Goal: Task Accomplishment & Management: Complete application form

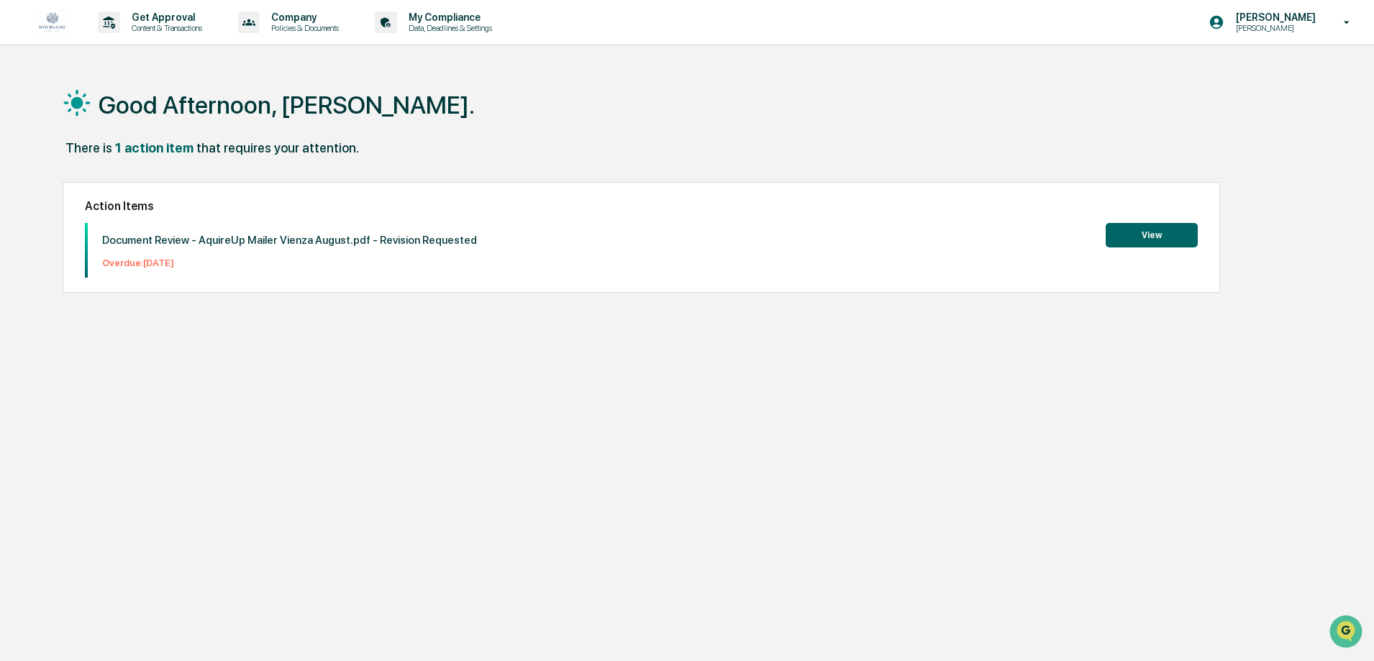
click at [921, 447] on div "Good Afternoon, [PERSON_NAME]. There is 1 action item that requires your attent…" at bounding box center [680, 398] width 1279 height 661
click at [1144, 229] on button "View" at bounding box center [1151, 235] width 92 height 24
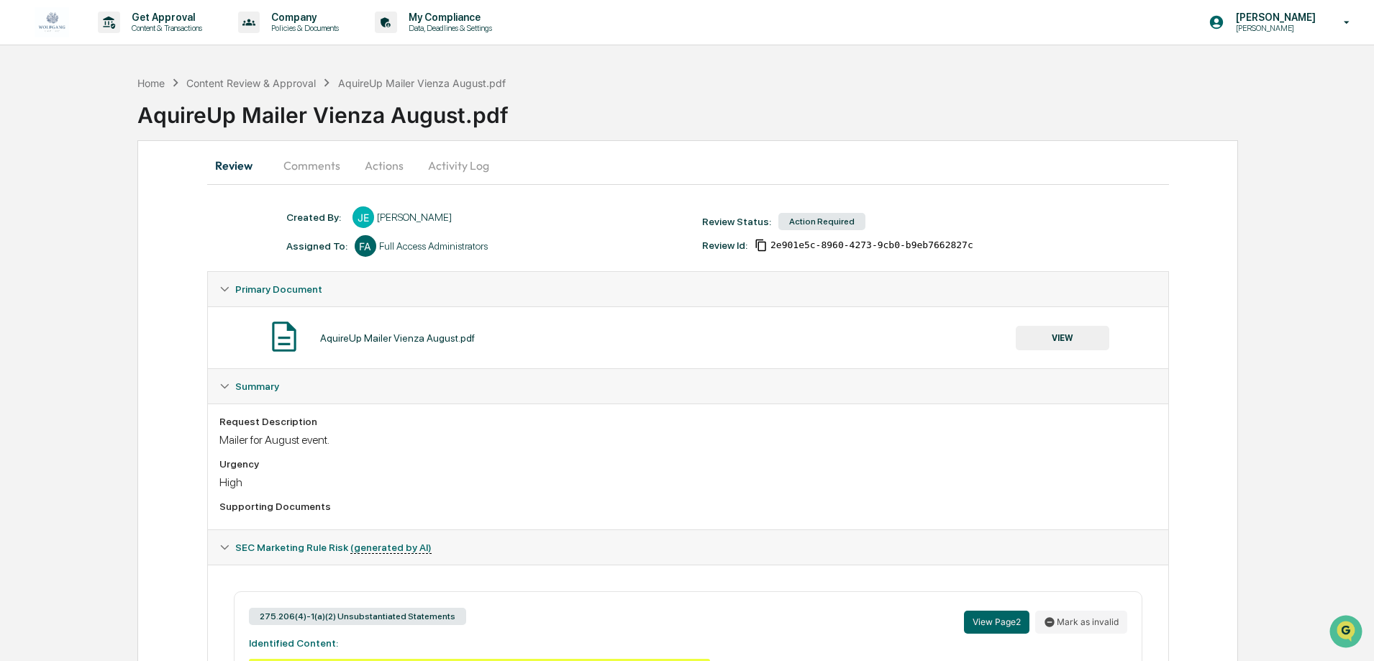
click at [636, 146] on div "Review Comments Actions Activity Log Created By: ‎ ‎ [PERSON_NAME] Assigned To:…" at bounding box center [687, 491] width 1100 height 703
click at [187, 21] on p "Get Approval" at bounding box center [164, 18] width 89 height 12
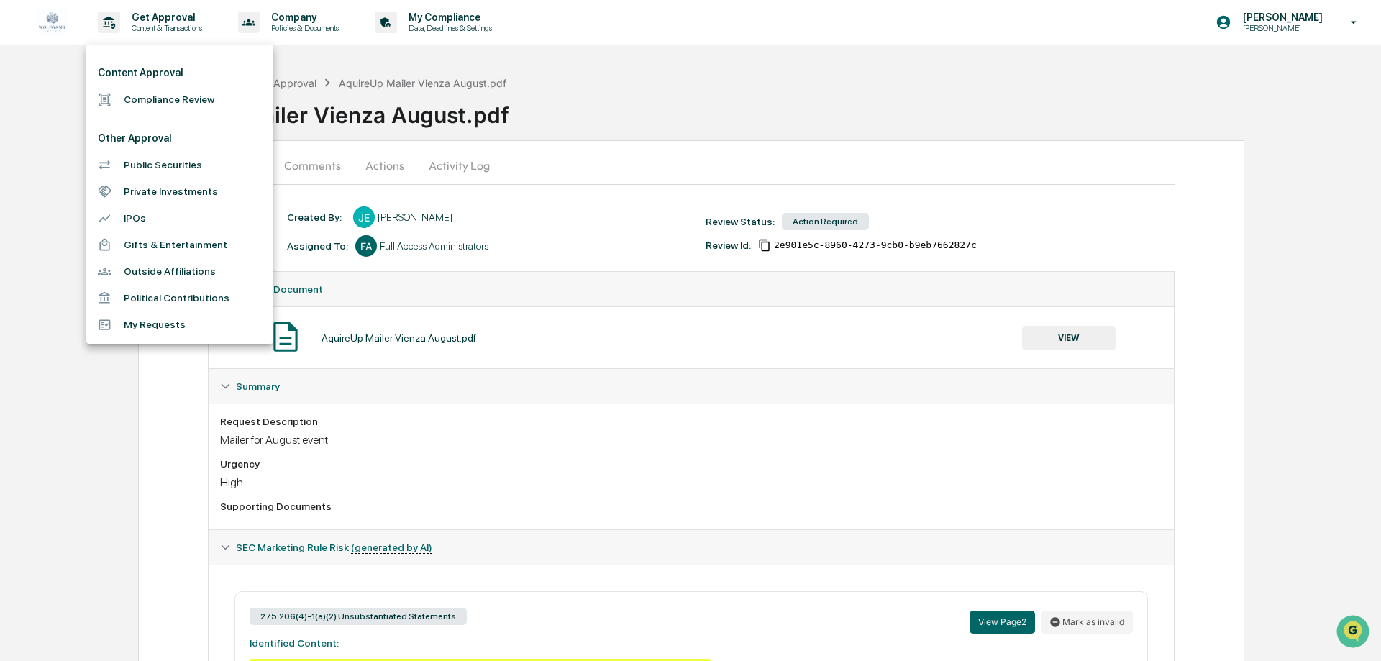
click at [193, 104] on li "Compliance Review" at bounding box center [179, 99] width 187 height 27
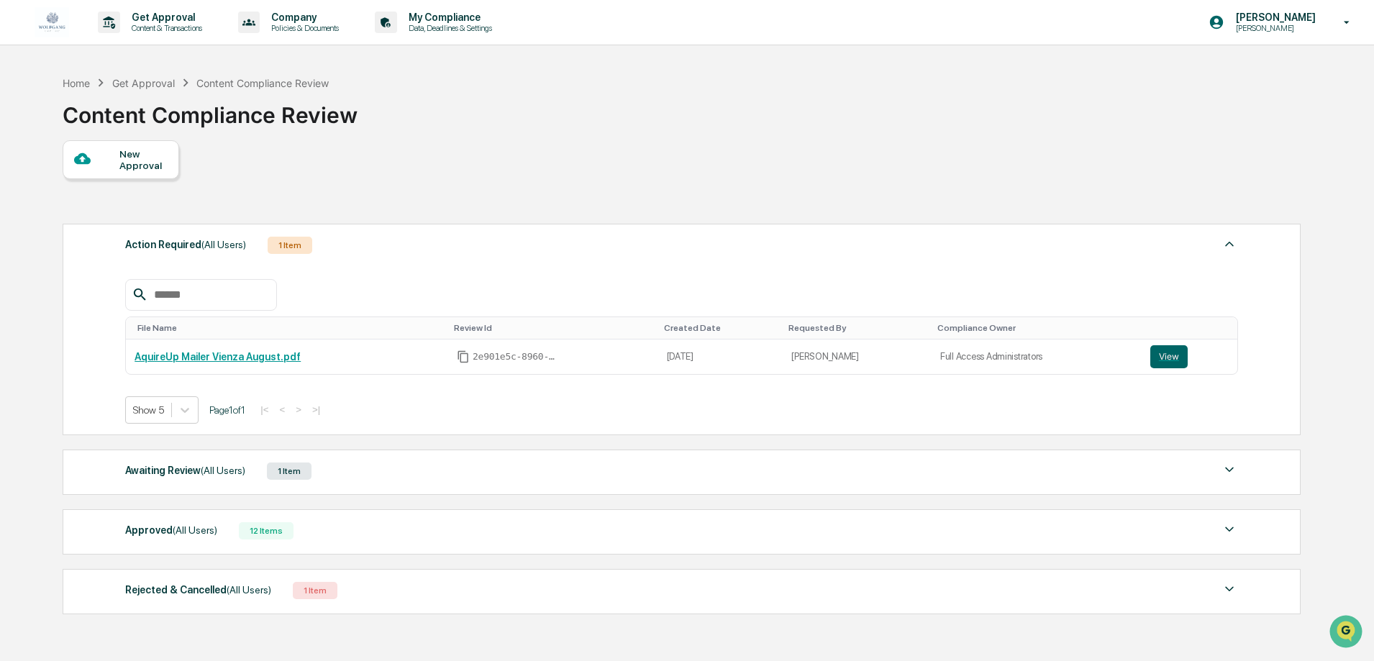
click at [134, 164] on div "New Approval" at bounding box center [143, 159] width 48 height 23
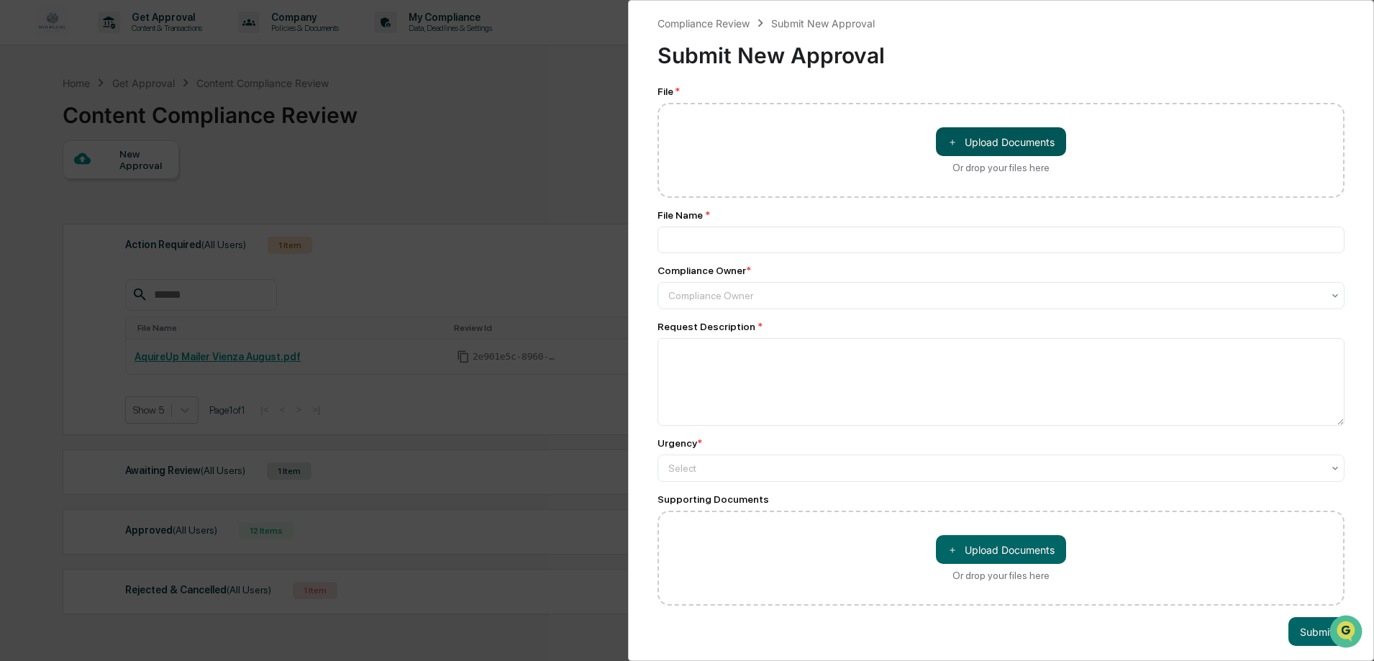
click at [982, 129] on button "＋ Upload Documents" at bounding box center [1001, 141] width 130 height 29
type input "**********"
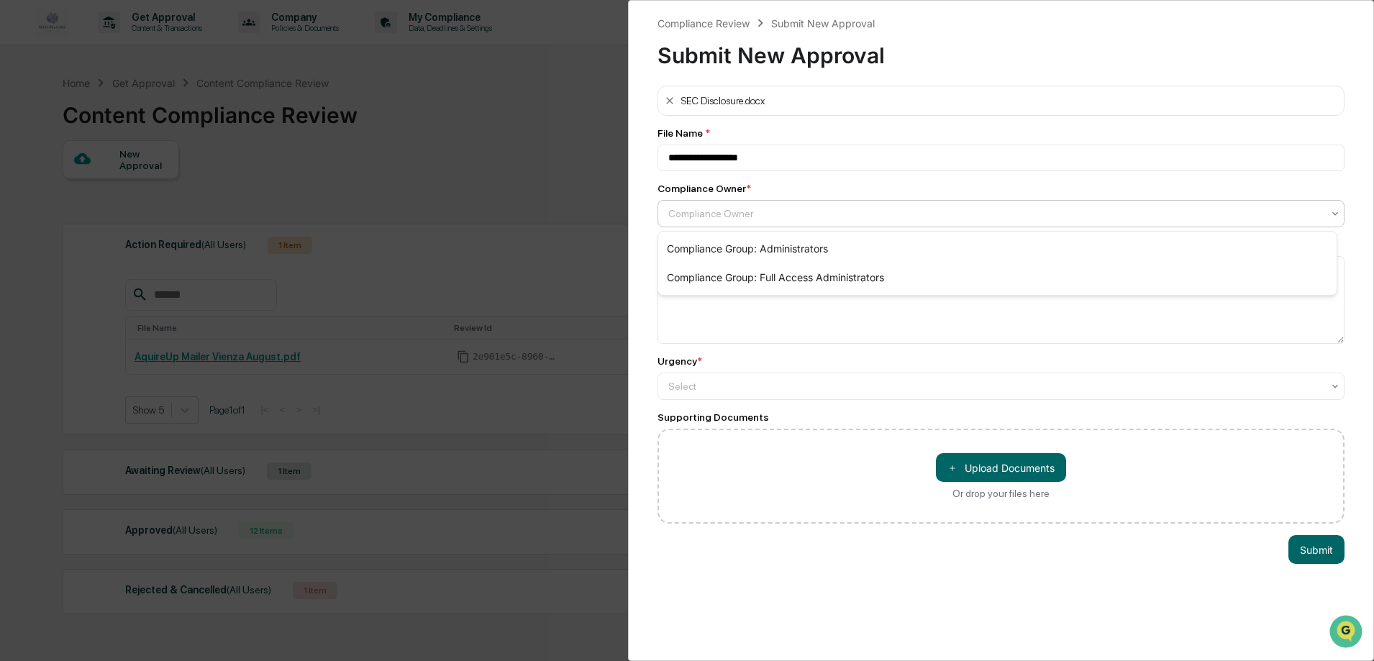
click at [858, 216] on div at bounding box center [995, 213] width 654 height 14
click at [811, 246] on div "Compliance Group: Administrators" at bounding box center [997, 248] width 678 height 29
click at [839, 216] on div at bounding box center [995, 213] width 654 height 14
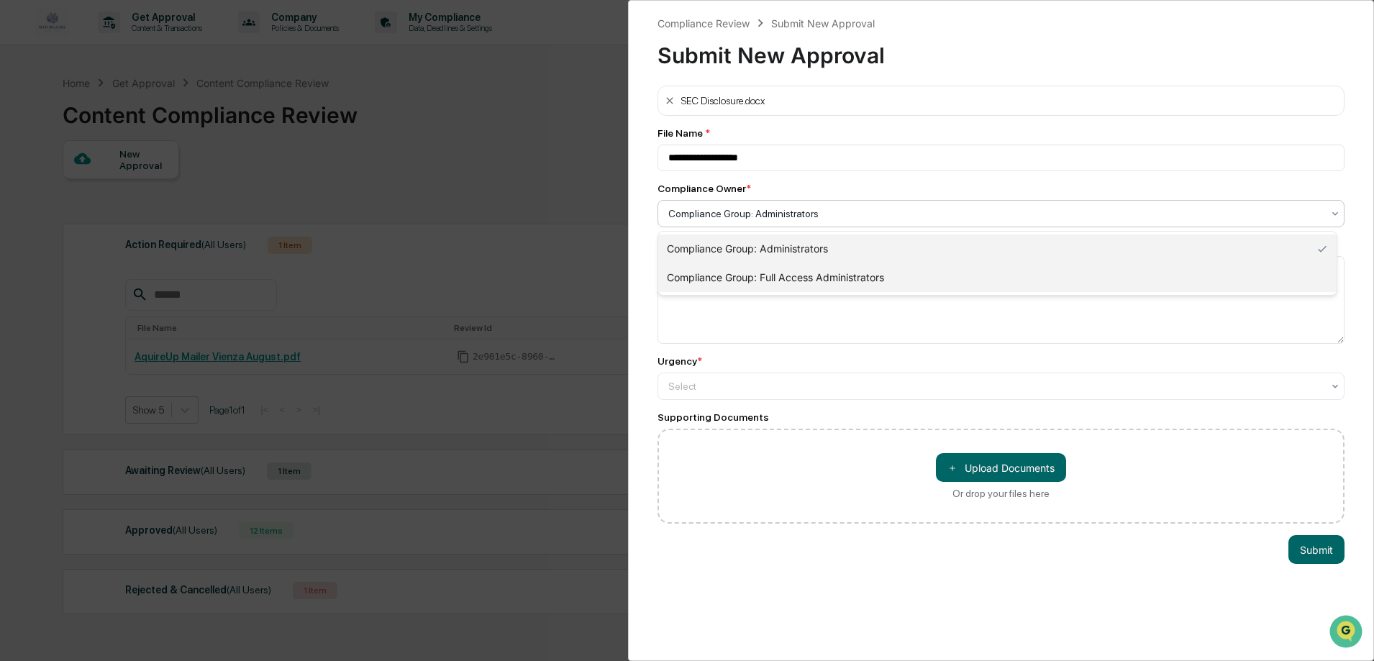
click at [835, 284] on div "Compliance Group: Full Access Administrators" at bounding box center [997, 277] width 678 height 29
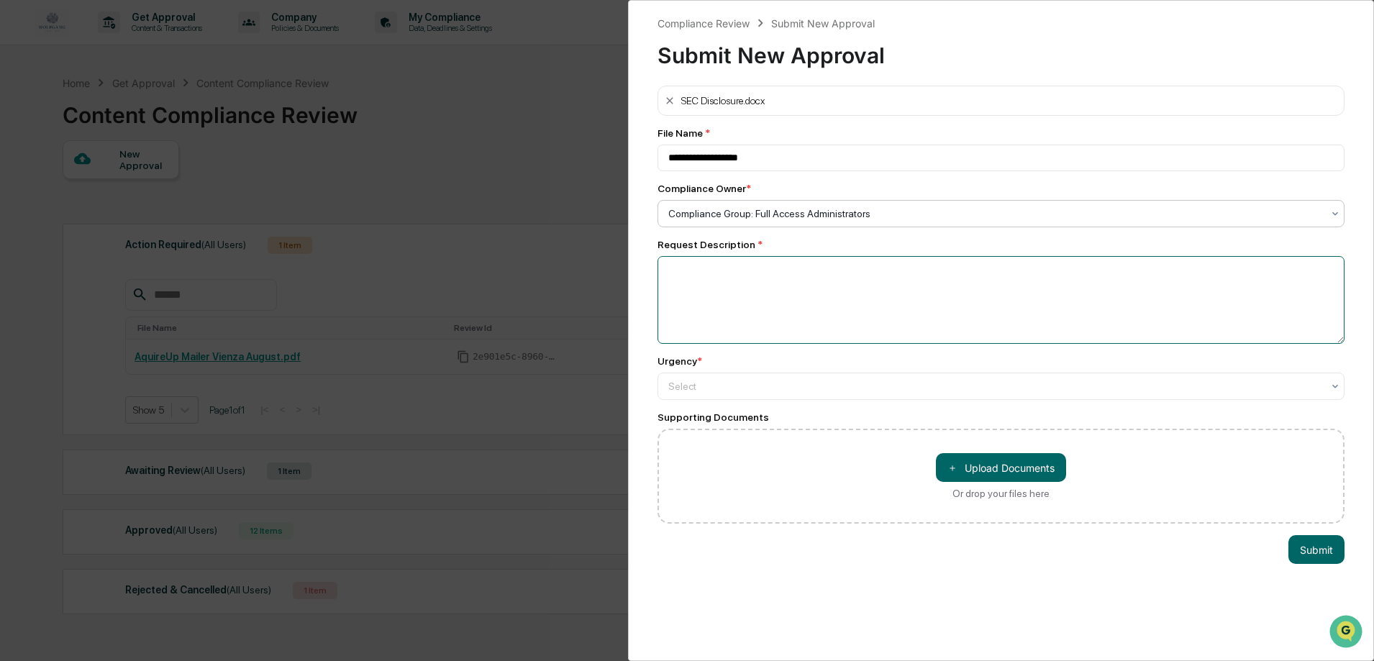
click at [909, 293] on textarea at bounding box center [1000, 300] width 687 height 88
type textarea "*"
type textarea "**********"
click at [998, 221] on div at bounding box center [995, 213] width 654 height 14
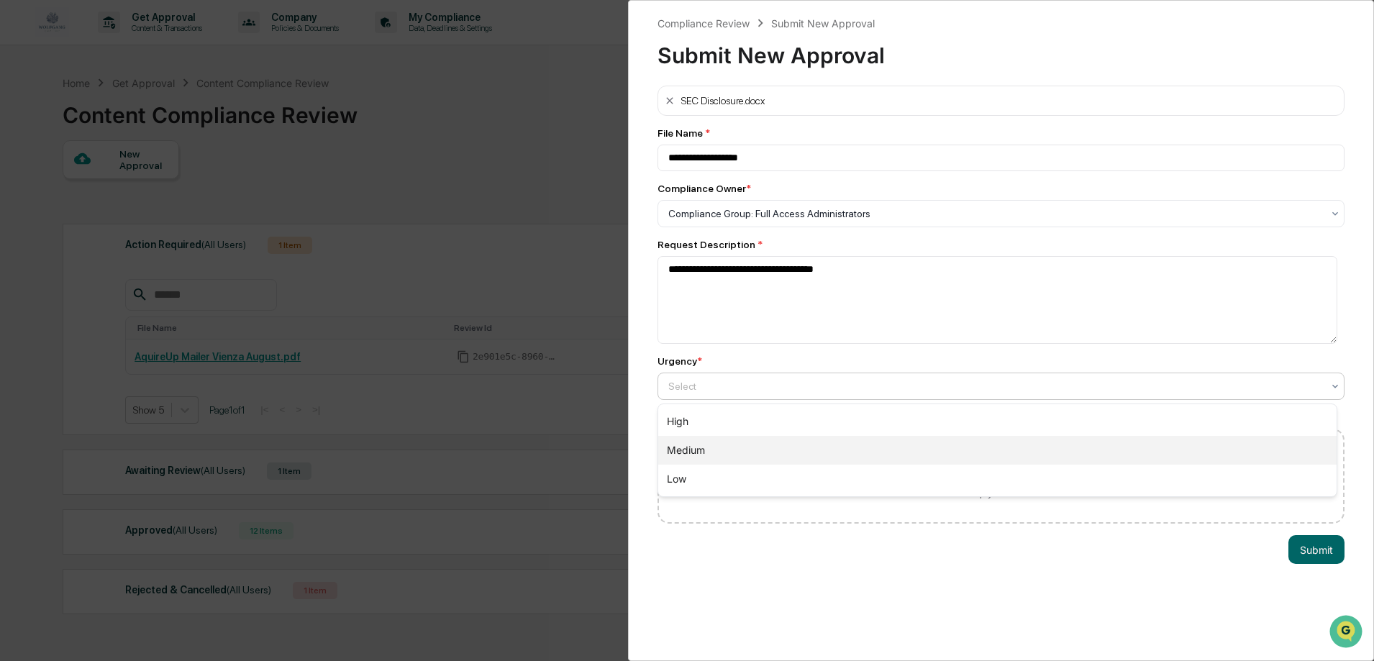
click at [752, 453] on div "Medium" at bounding box center [997, 450] width 678 height 29
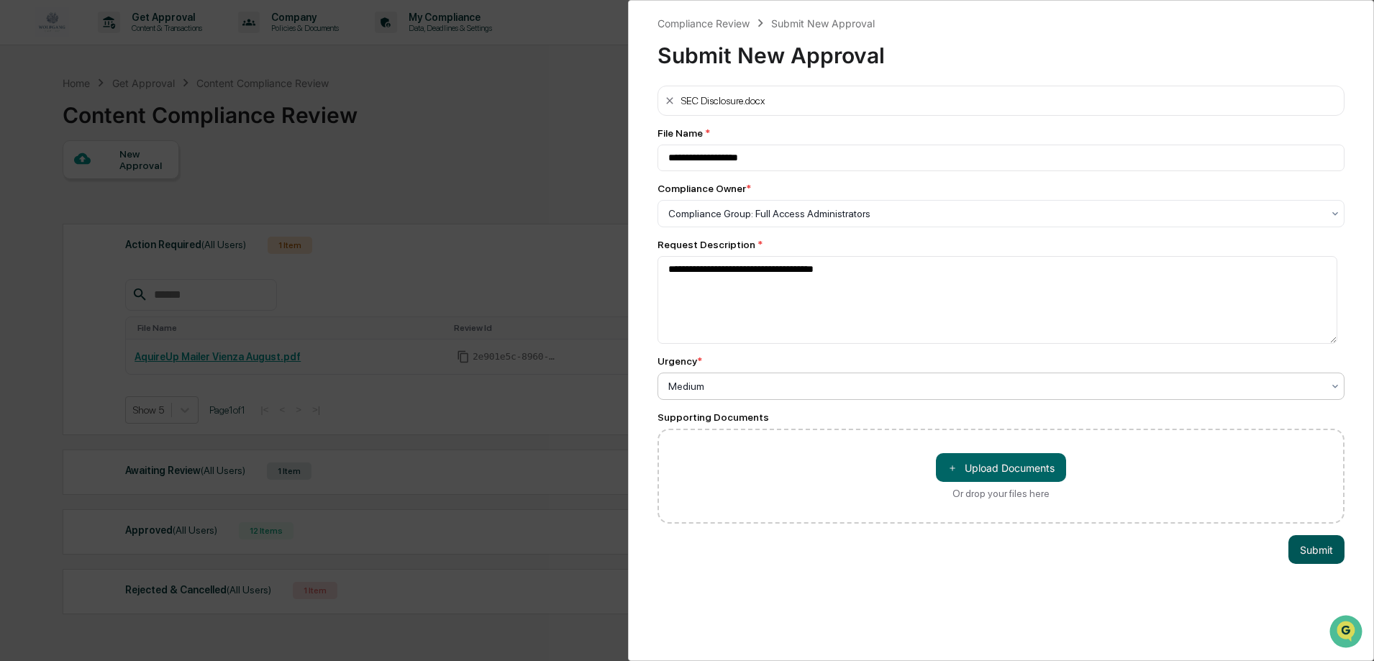
click at [1307, 548] on button "Submit" at bounding box center [1316, 549] width 56 height 29
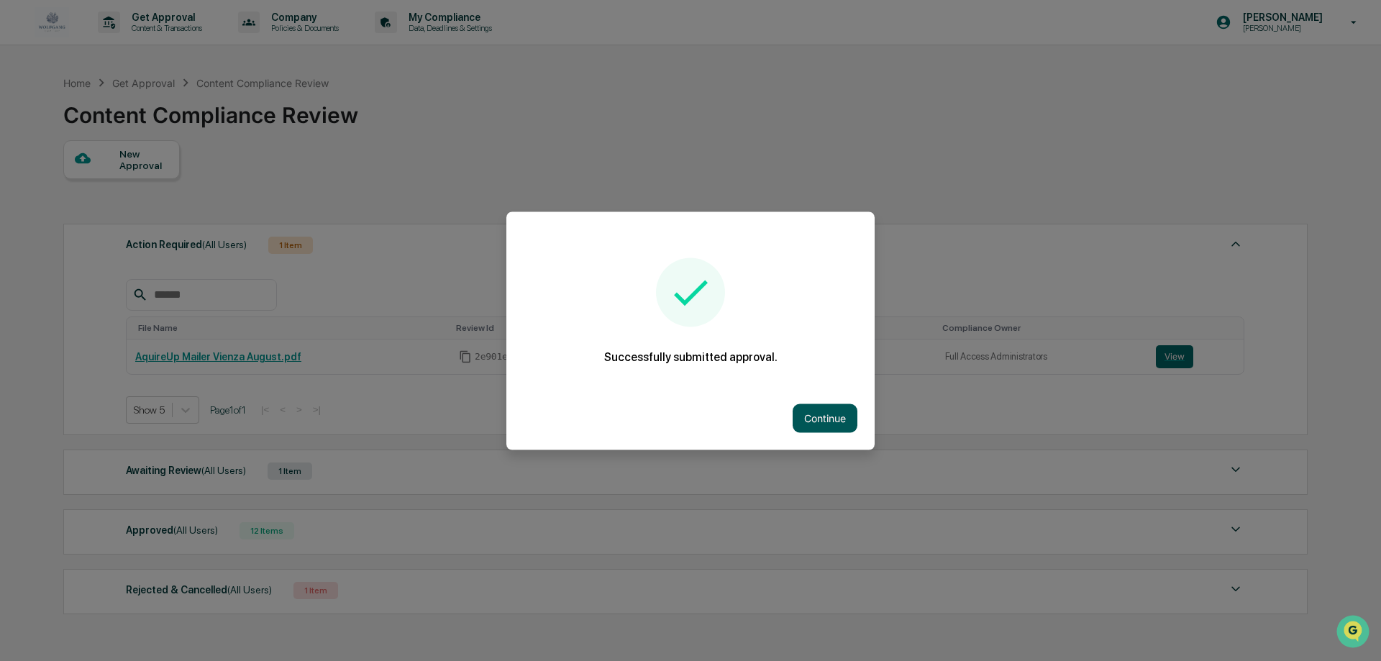
click at [839, 411] on button "Continue" at bounding box center [825, 417] width 65 height 29
